Goal: Task Accomplishment & Management: Manage account settings

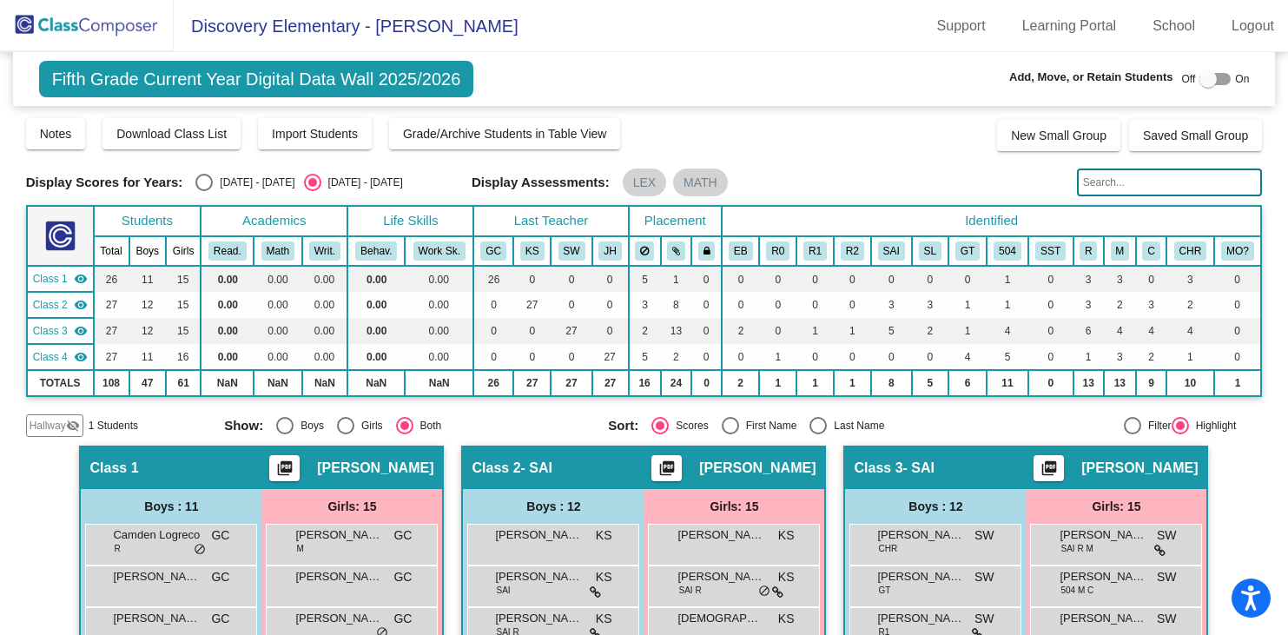
click at [56, 425] on span "Hallway" at bounding box center [48, 426] width 36 height 16
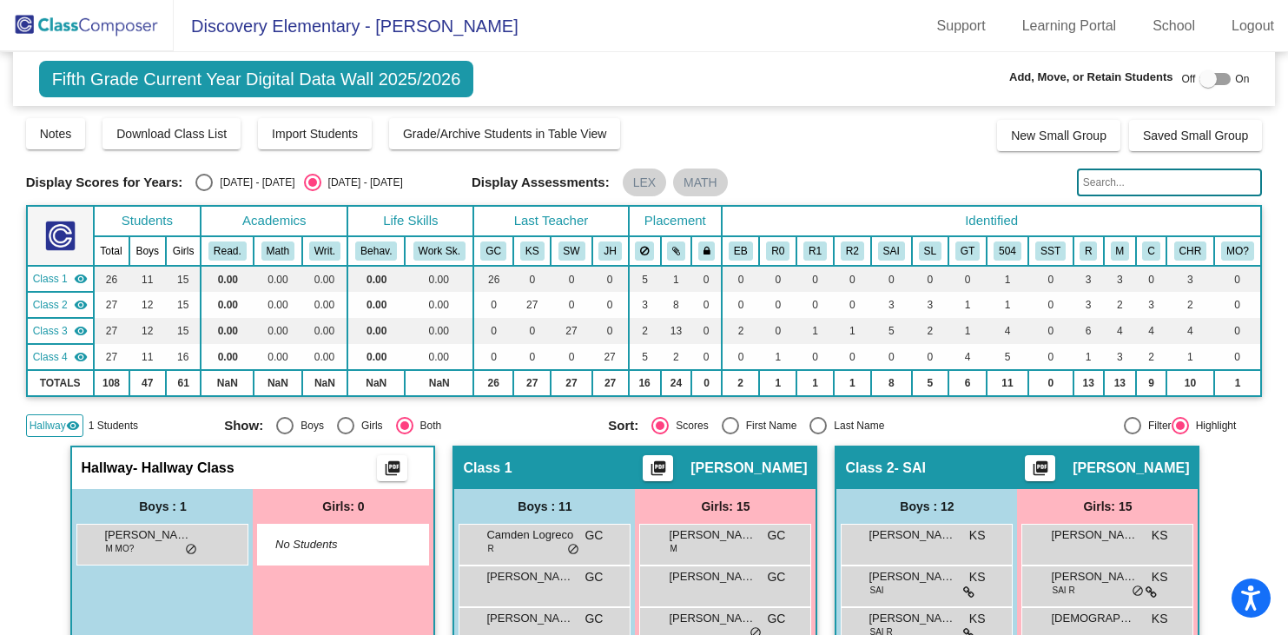
click at [187, 424] on div "Hallway visibility 1 Students" at bounding box center [119, 425] width 186 height 23
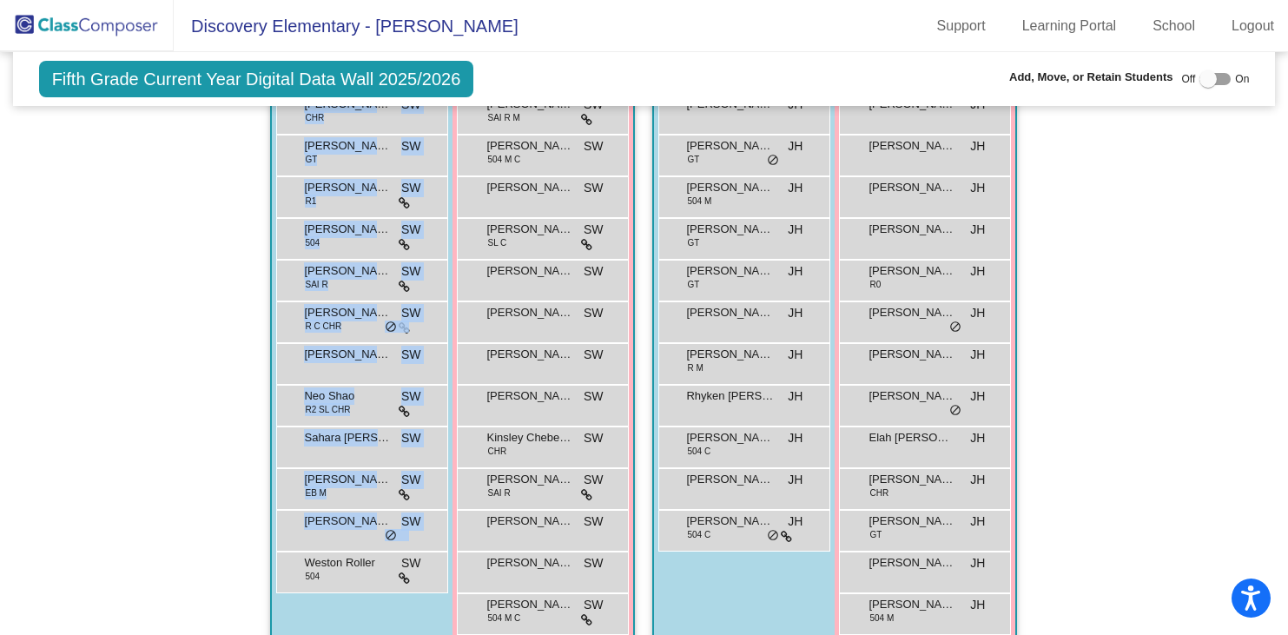
scroll to position [1180, 0]
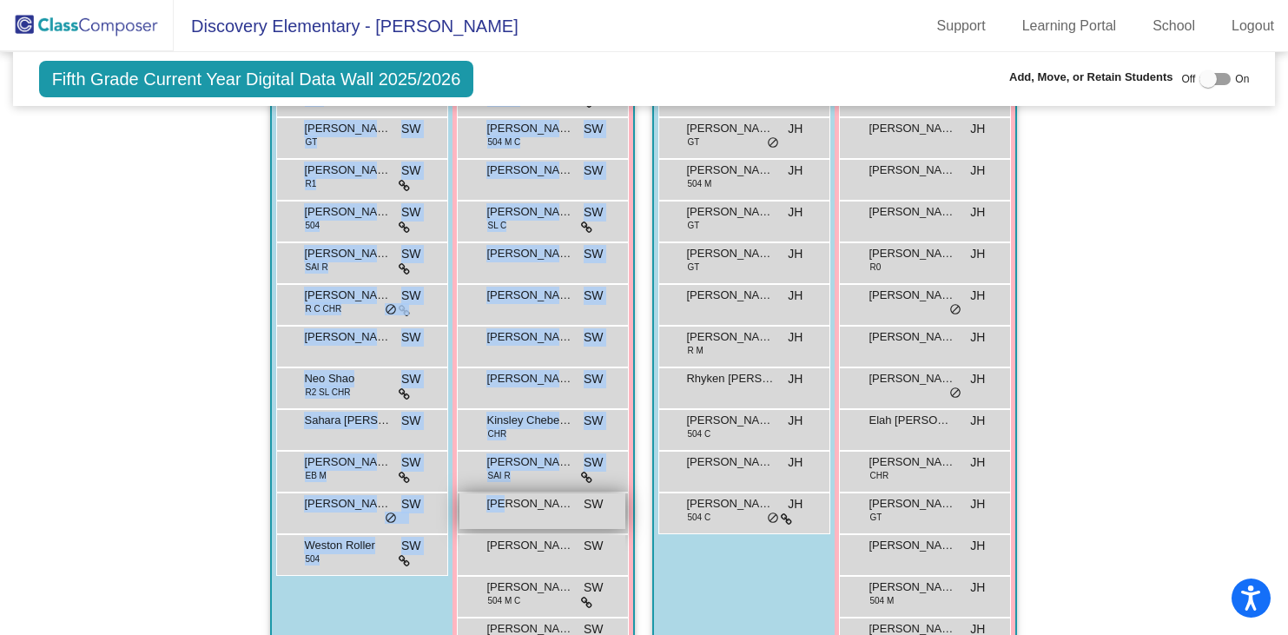
drag, startPoint x: 162, startPoint y: 379, endPoint x: 480, endPoint y: 510, distance: 343.2
click at [480, 510] on div "Hallway - Hallway Class picture_as_pdf Add Student First Name Last Name Student…" at bounding box center [644, 18] width 1237 height 1505
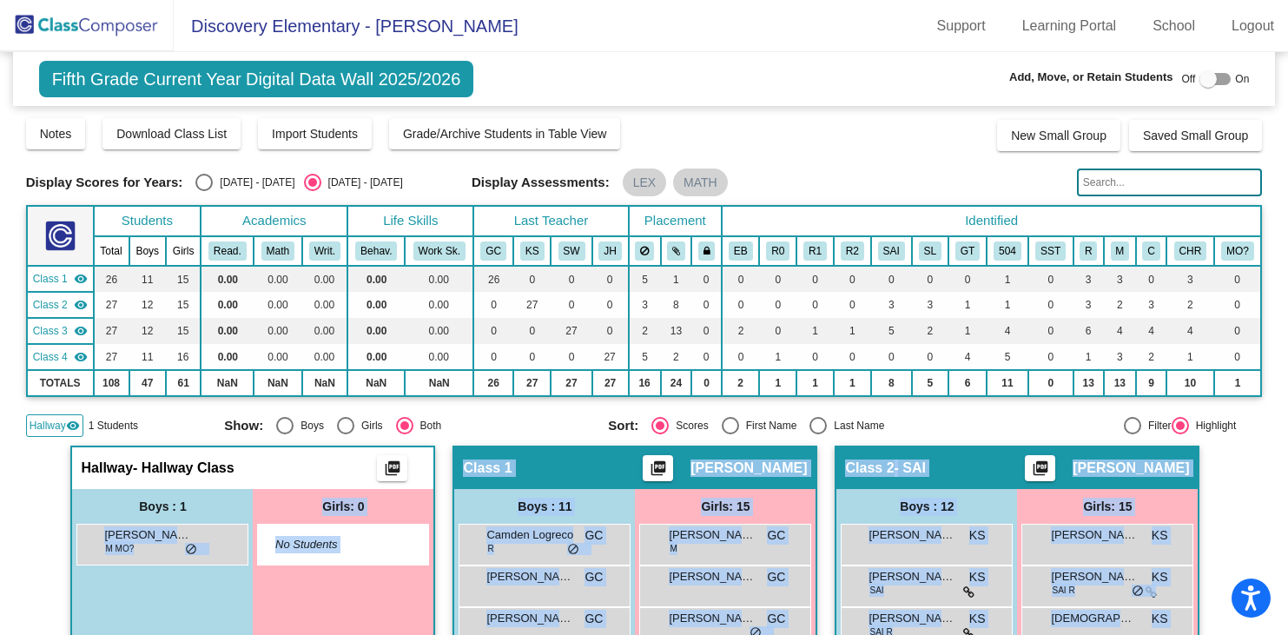
click at [308, 182] on div "Select an option" at bounding box center [312, 182] width 9 height 9
click at [312, 191] on input "[DATE] - [DATE]" at bounding box center [312, 191] width 1 height 1
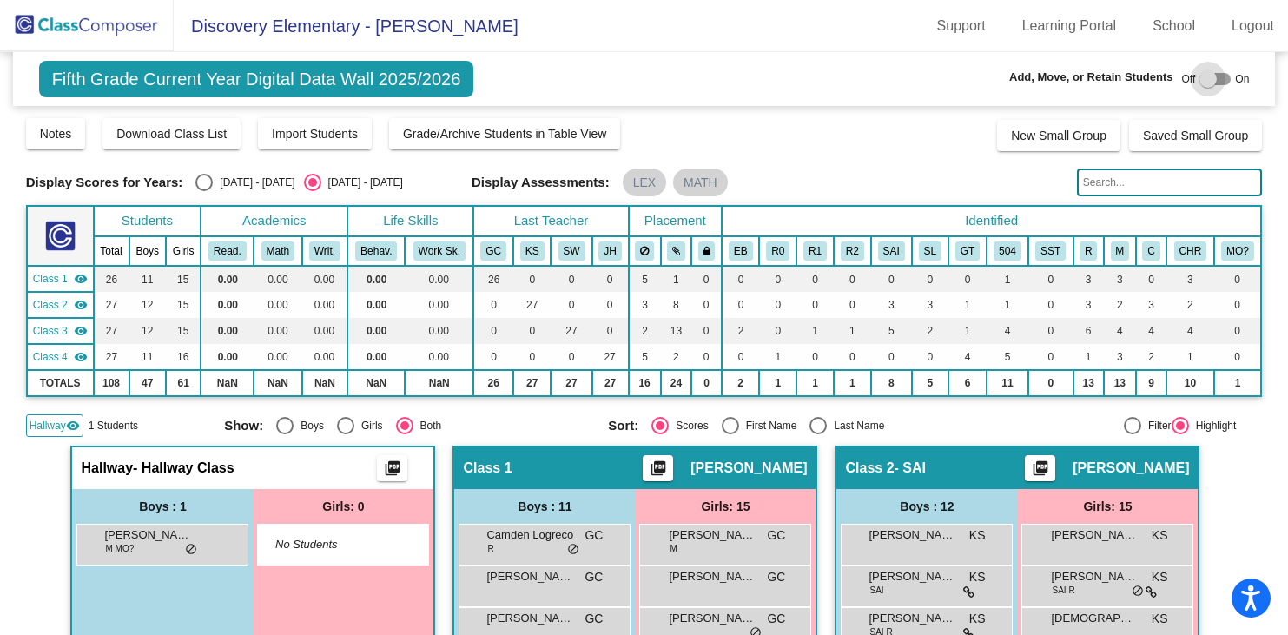
click at [1201, 76] on div at bounding box center [1208, 78] width 17 height 17
checkbox input "true"
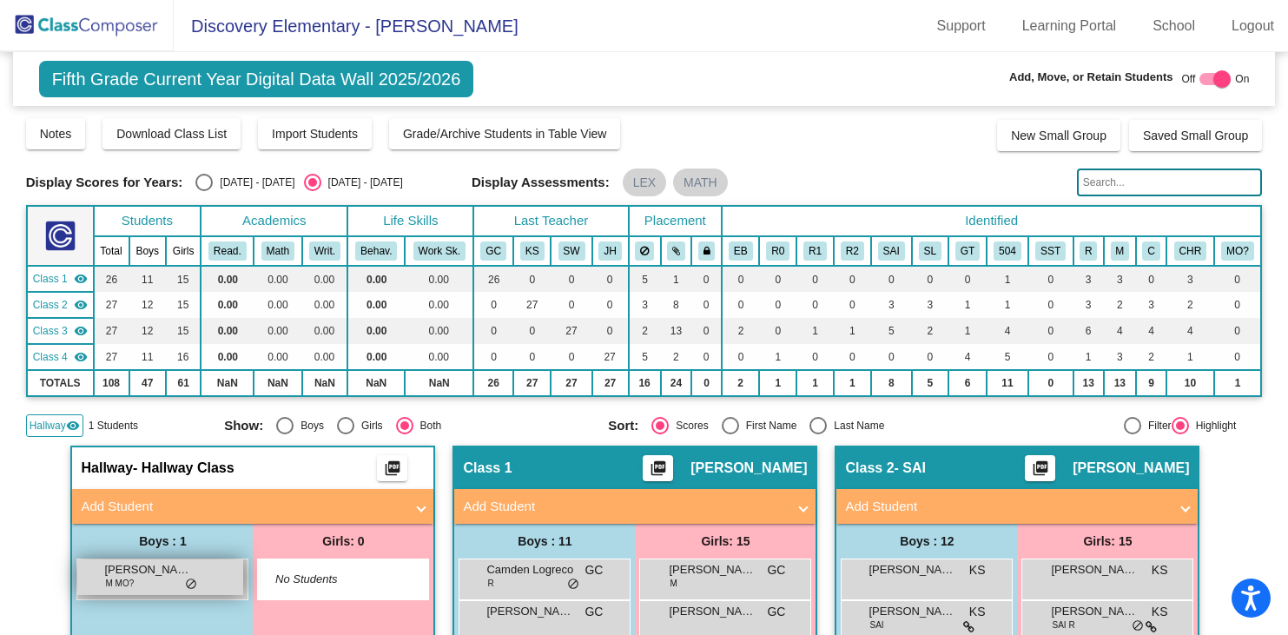
click at [175, 578] on div "[PERSON_NAME] M MO? lock do_not_disturb_alt" at bounding box center [160, 578] width 166 height 36
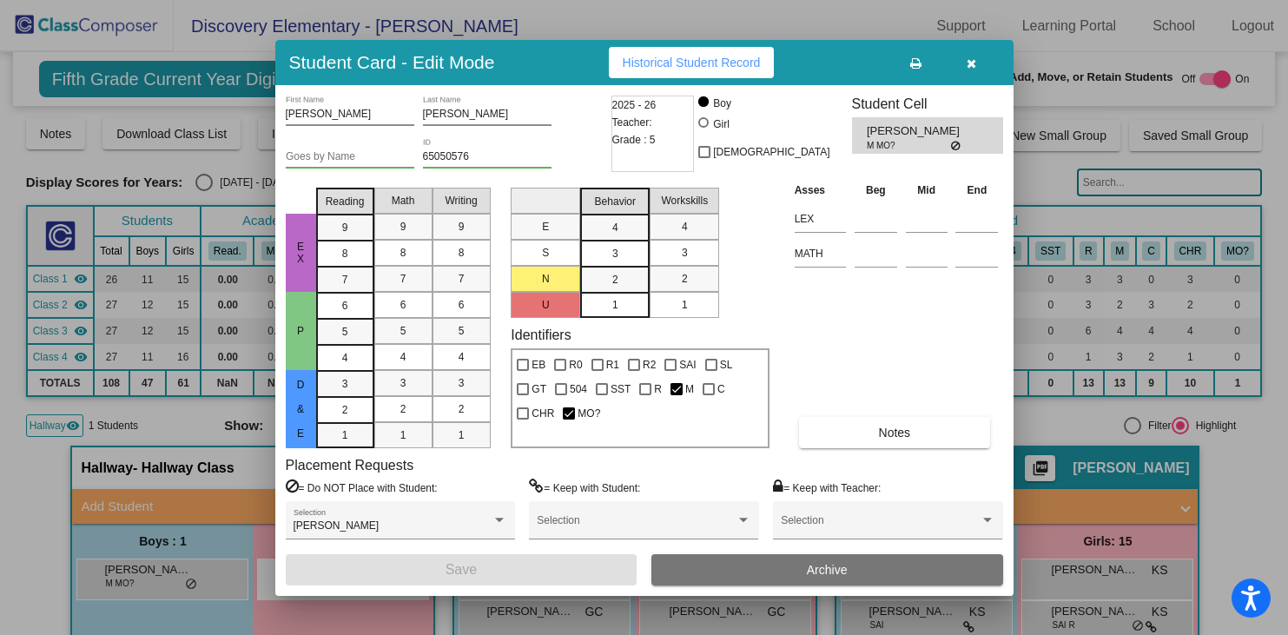
click at [974, 63] on icon "button" at bounding box center [972, 63] width 10 height 12
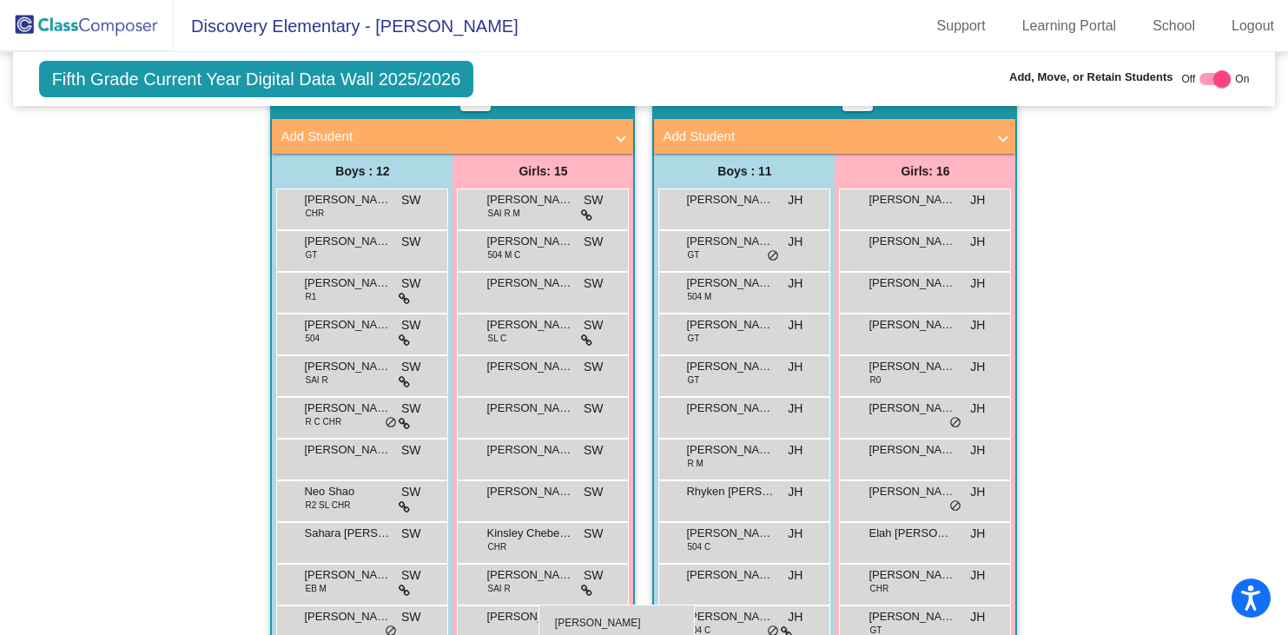
scroll to position [1136, 0]
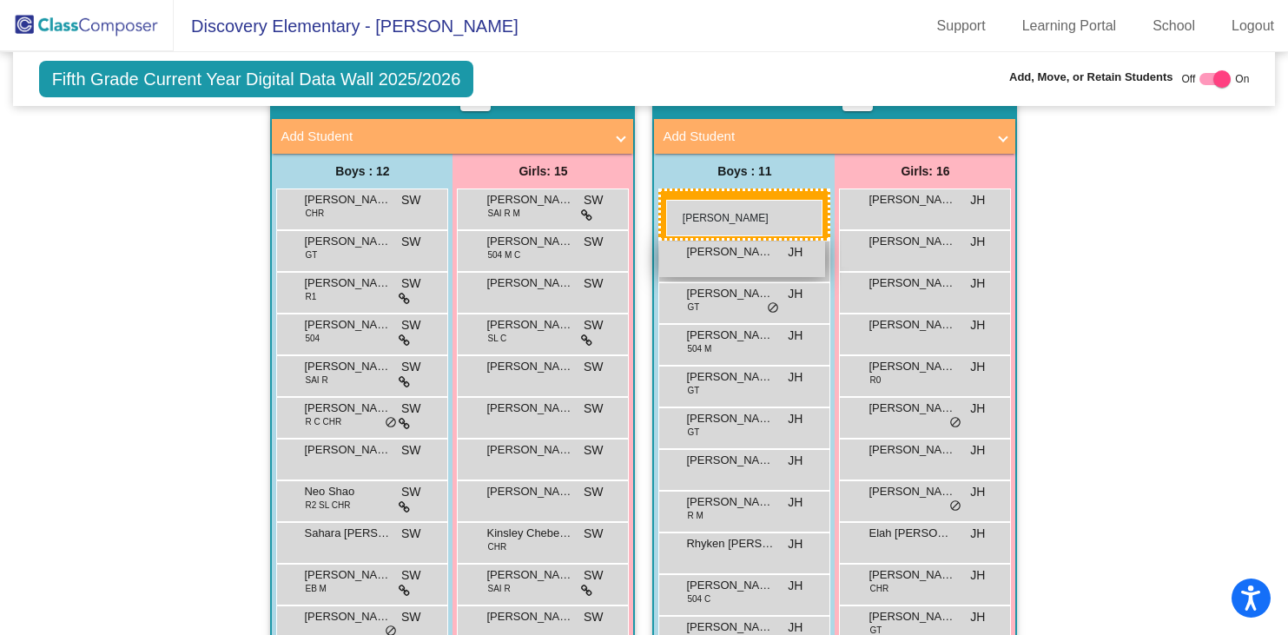
drag, startPoint x: 145, startPoint y: 580, endPoint x: 667, endPoint y: 201, distance: 645.6
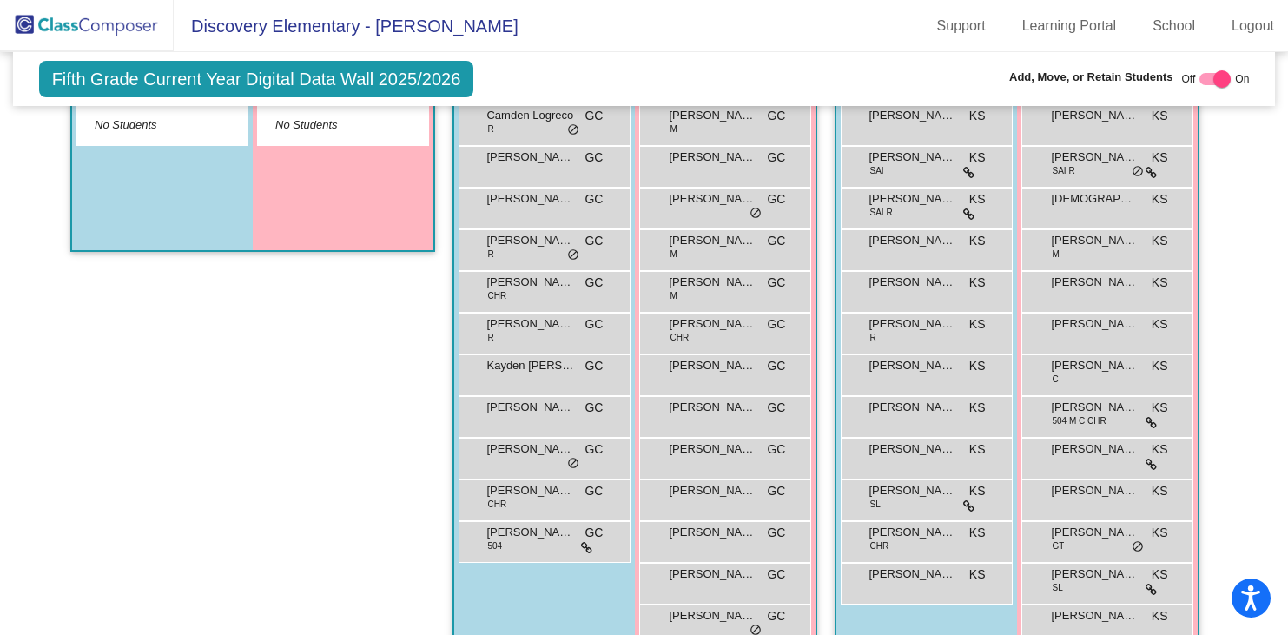
scroll to position [0, 0]
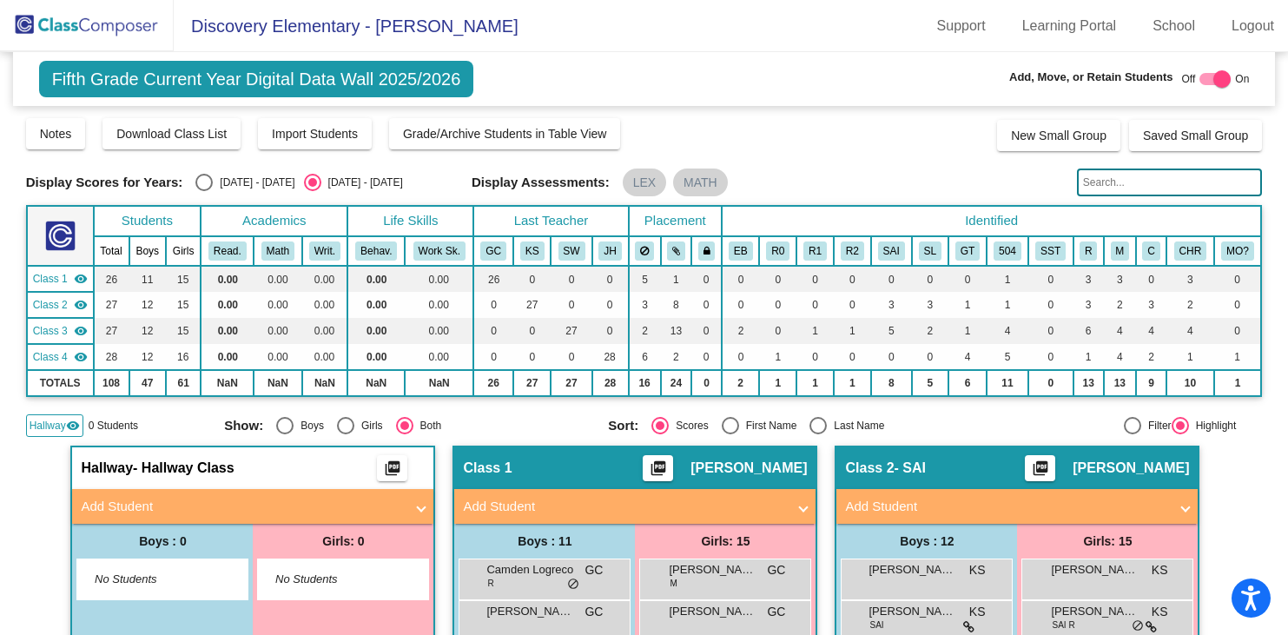
click at [118, 30] on img at bounding box center [87, 25] width 174 height 51
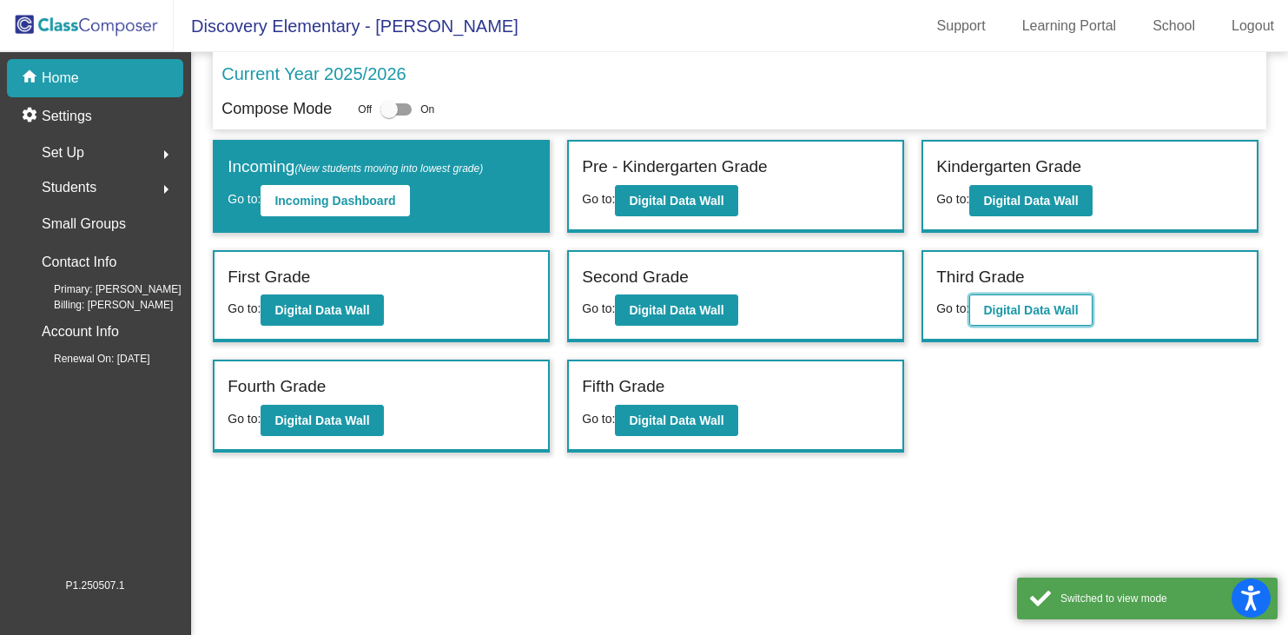
click at [1026, 319] on button "Digital Data Wall" at bounding box center [1031, 310] width 123 height 31
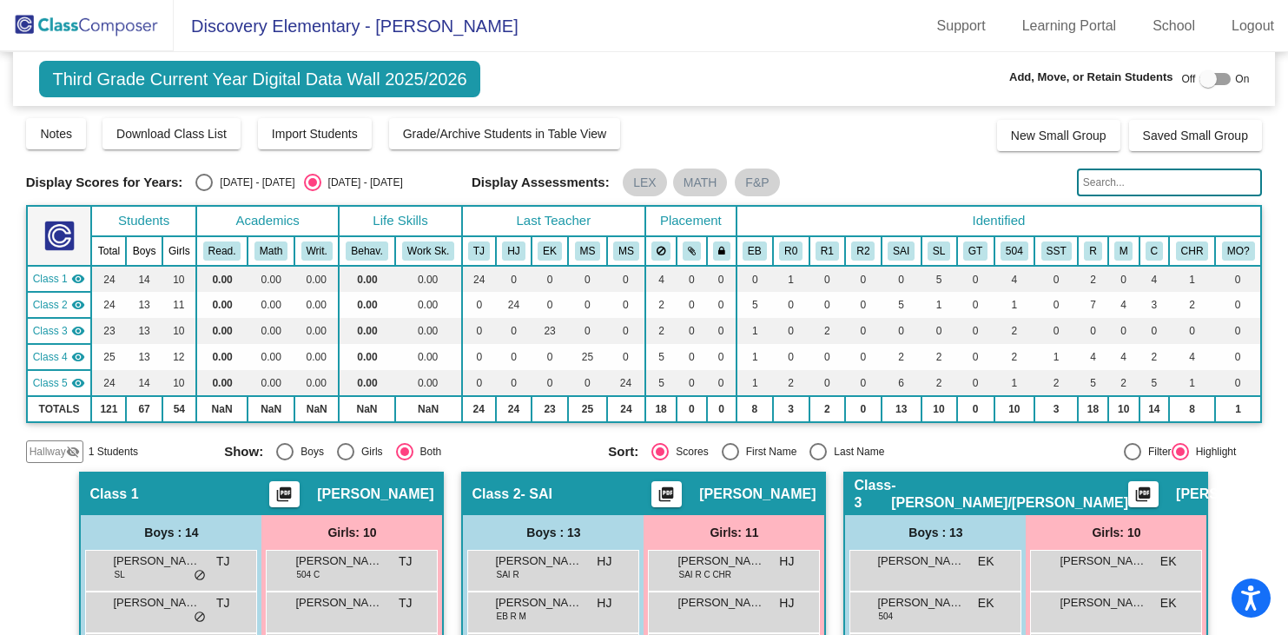
click at [63, 449] on span "Hallway" at bounding box center [48, 452] width 36 height 16
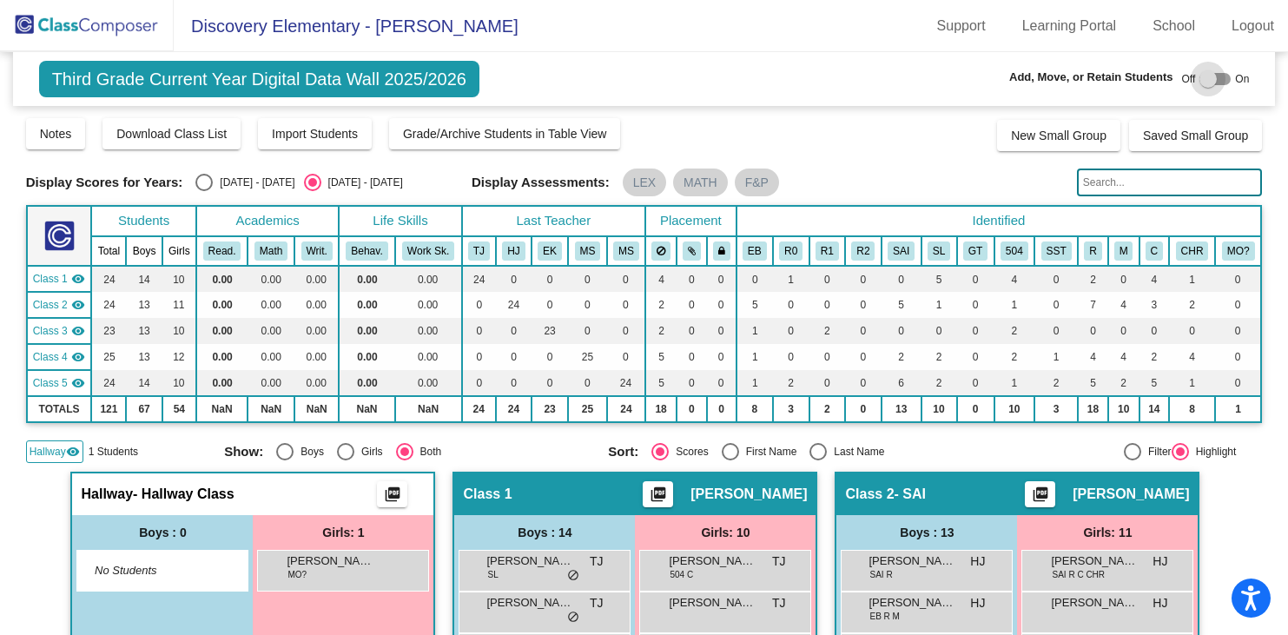
click at [1200, 77] on div at bounding box center [1208, 78] width 17 height 17
checkbox input "true"
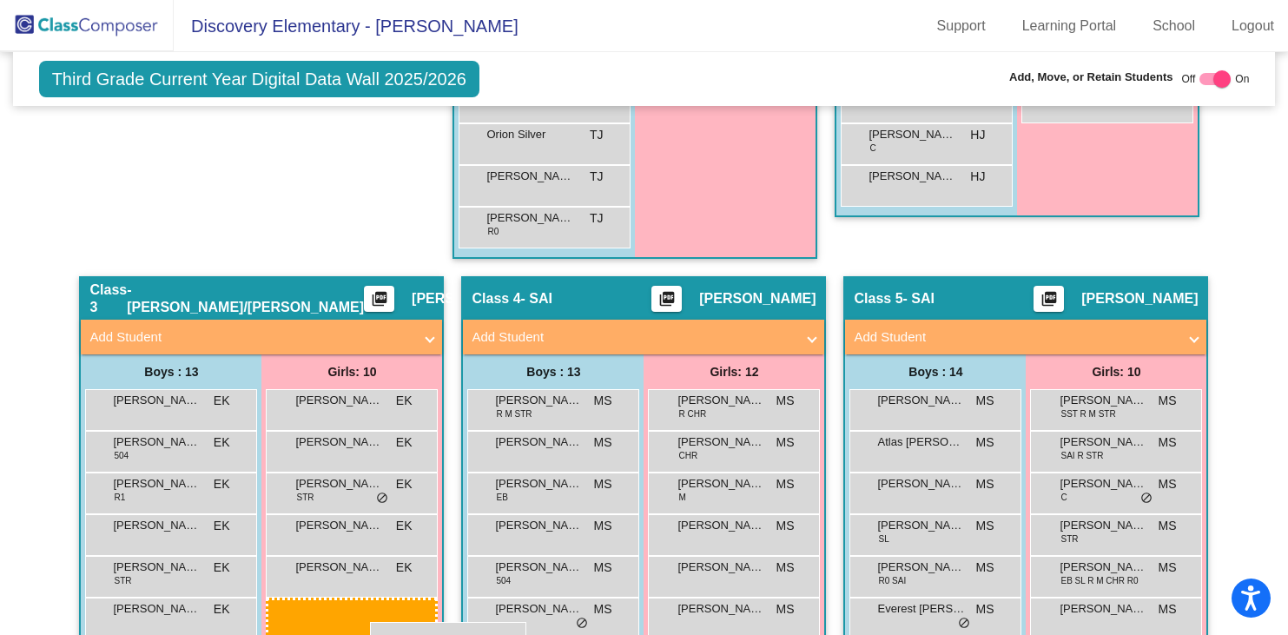
scroll to position [934, 0]
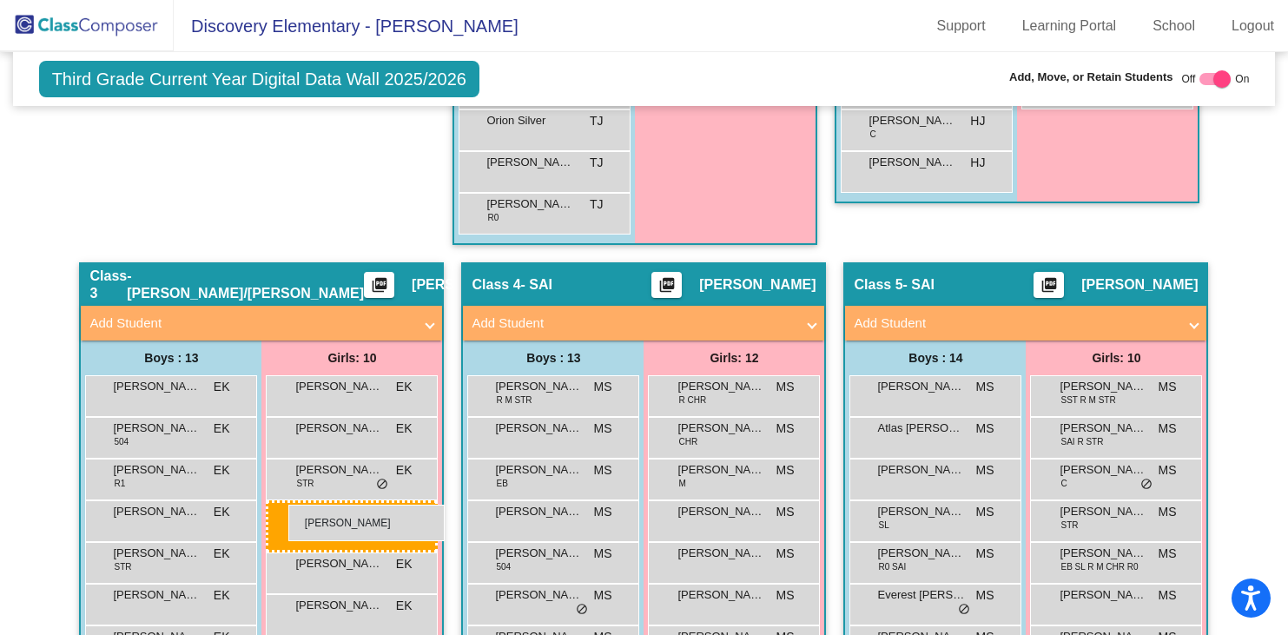
drag, startPoint x: 328, startPoint y: 485, endPoint x: 288, endPoint y: 504, distance: 44.3
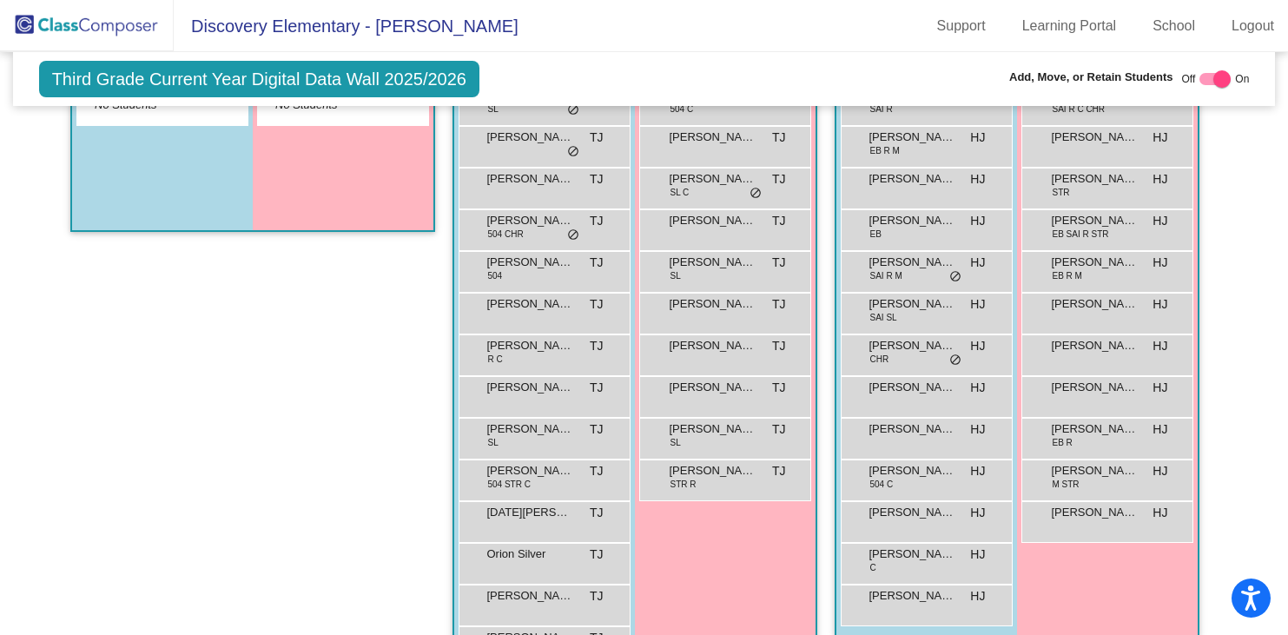
scroll to position [0, 0]
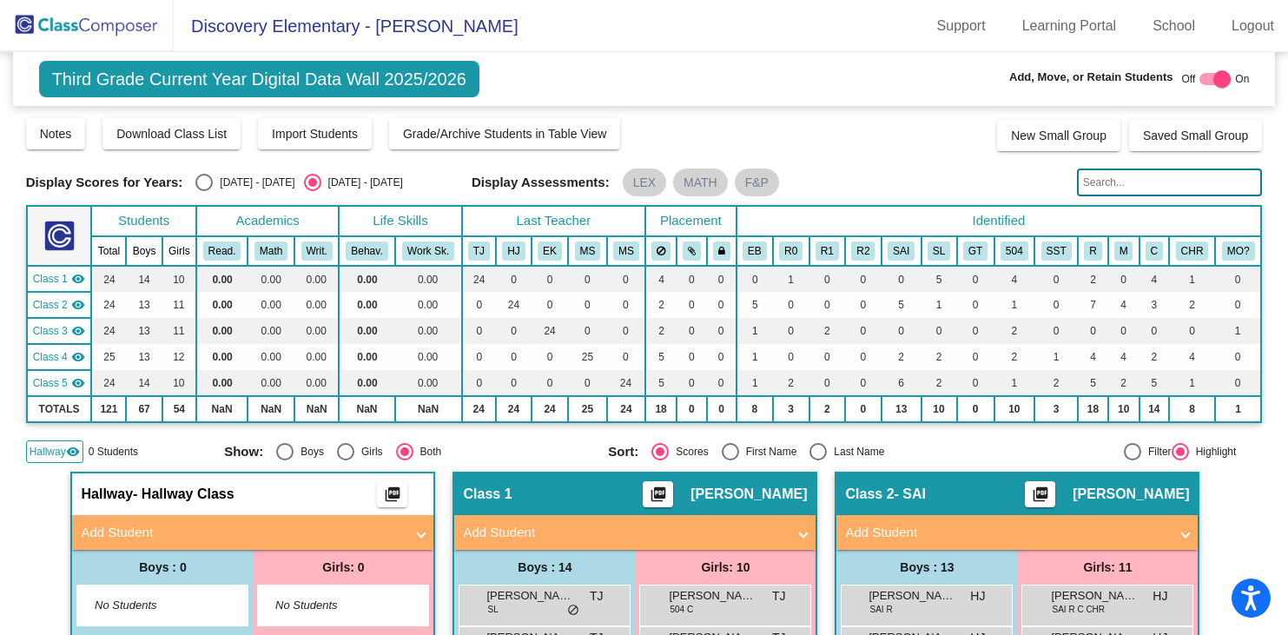
click at [133, 23] on img at bounding box center [87, 25] width 174 height 51
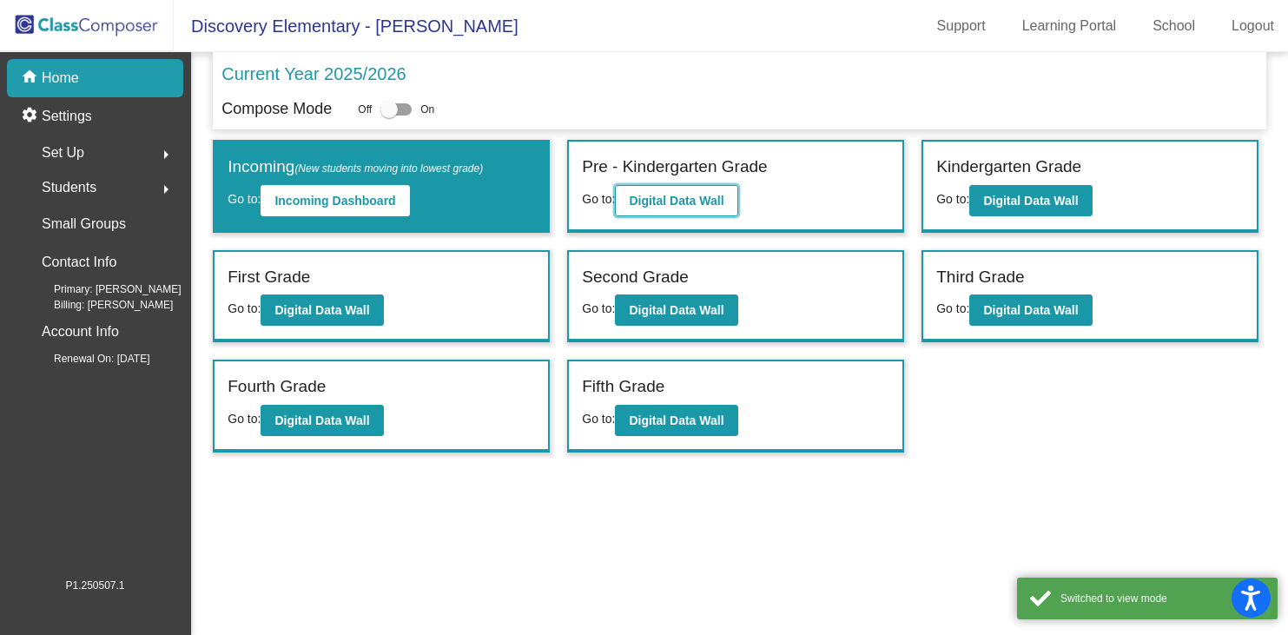
click at [690, 194] on b "Digital Data Wall" at bounding box center [676, 201] width 95 height 14
